Goal: Check status: Check status

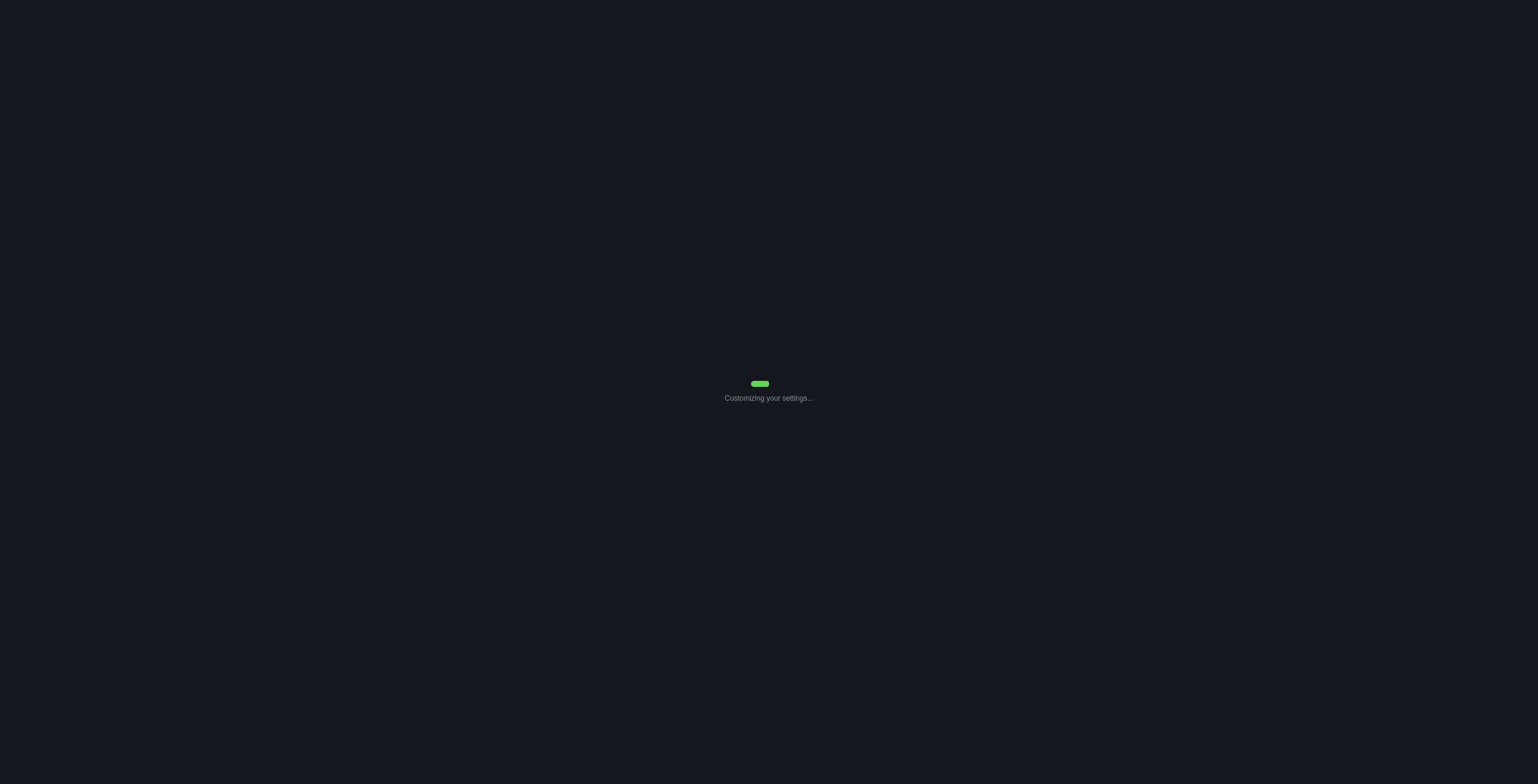
select select "7"
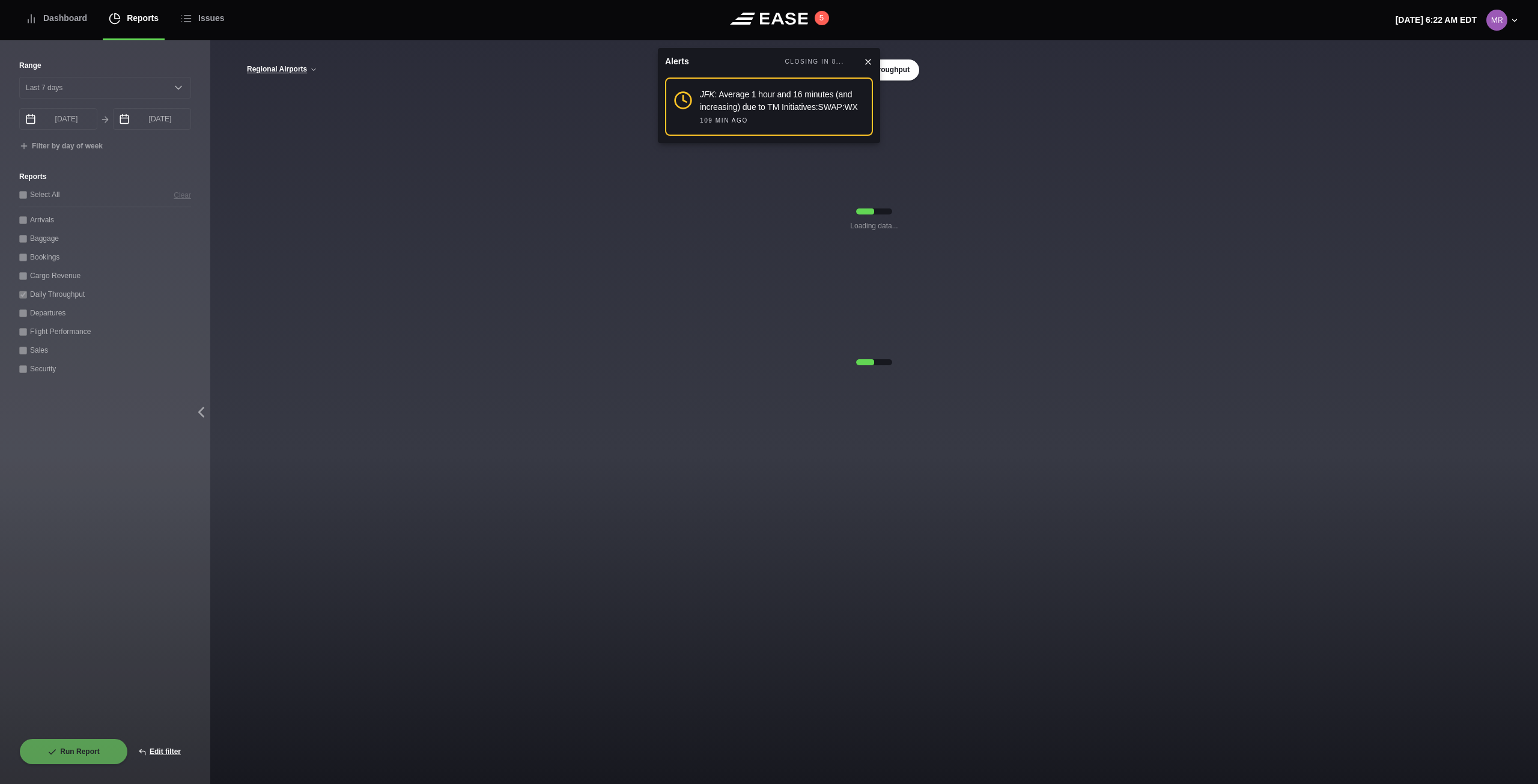
click at [868, 57] on icon at bounding box center [868, 62] width 10 height 10
